Goal: Transaction & Acquisition: Purchase product/service

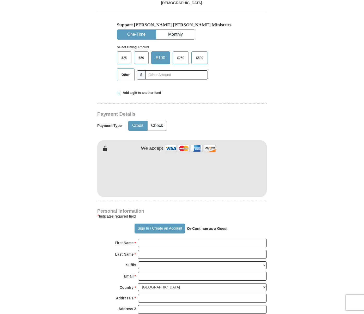
scroll to position [156, 0]
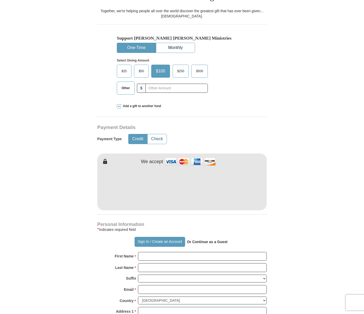
click at [158, 134] on button "Check" at bounding box center [157, 139] width 19 height 10
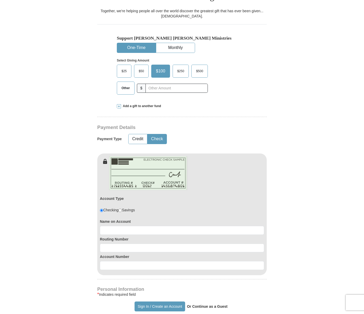
click at [82, 172] on form "Already have an account? Sign in for faster giving. Don't have an account? Crea…" at bounding box center [181, 224] width 297 height 719
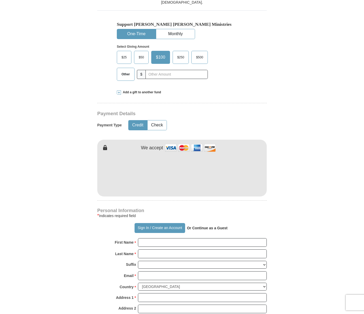
scroll to position [171, 0]
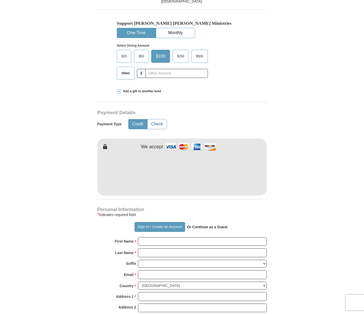
click at [159, 120] on button "Check" at bounding box center [157, 125] width 19 height 10
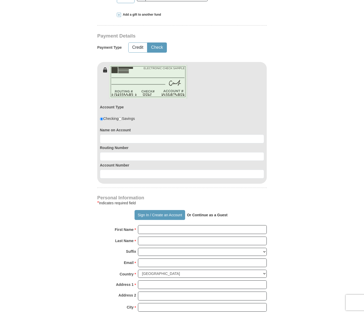
scroll to position [233, 0]
